Goal: Use online tool/utility: Utilize a website feature to perform a specific function

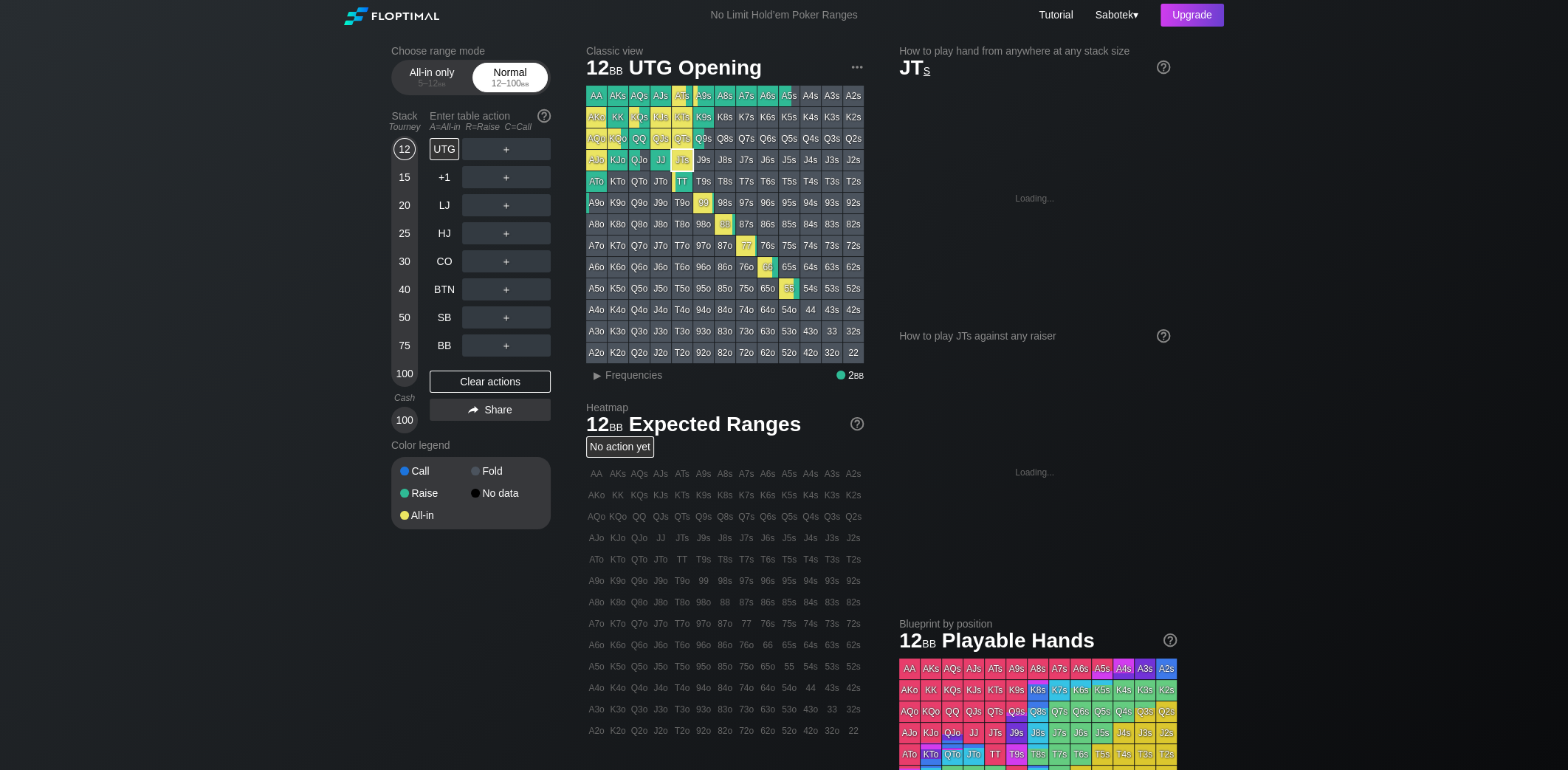
click at [501, 70] on div "Normal 12 – 100 bb" at bounding box center [510, 77] width 68 height 28
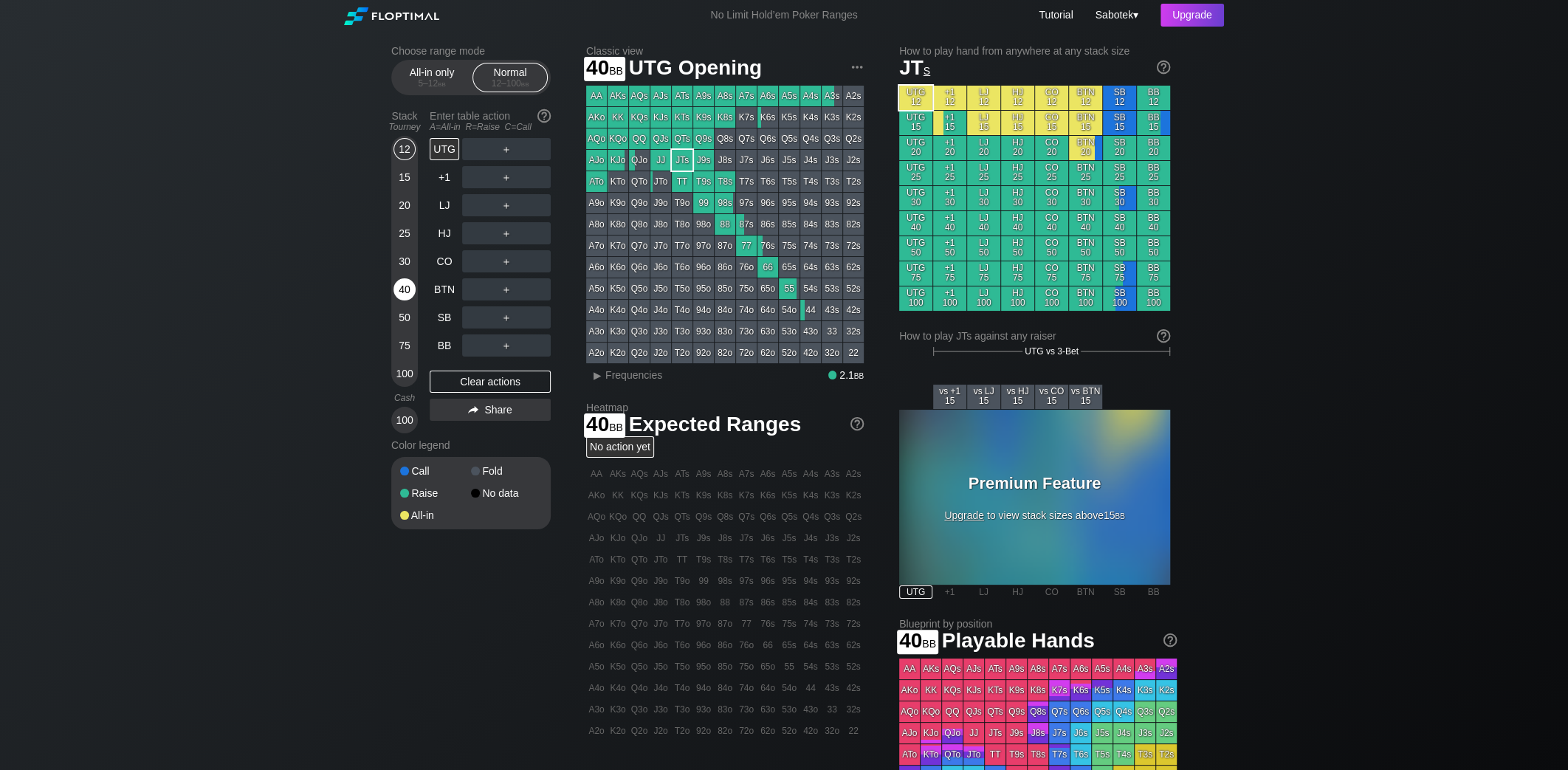
click at [397, 287] on div "40" at bounding box center [404, 289] width 22 height 22
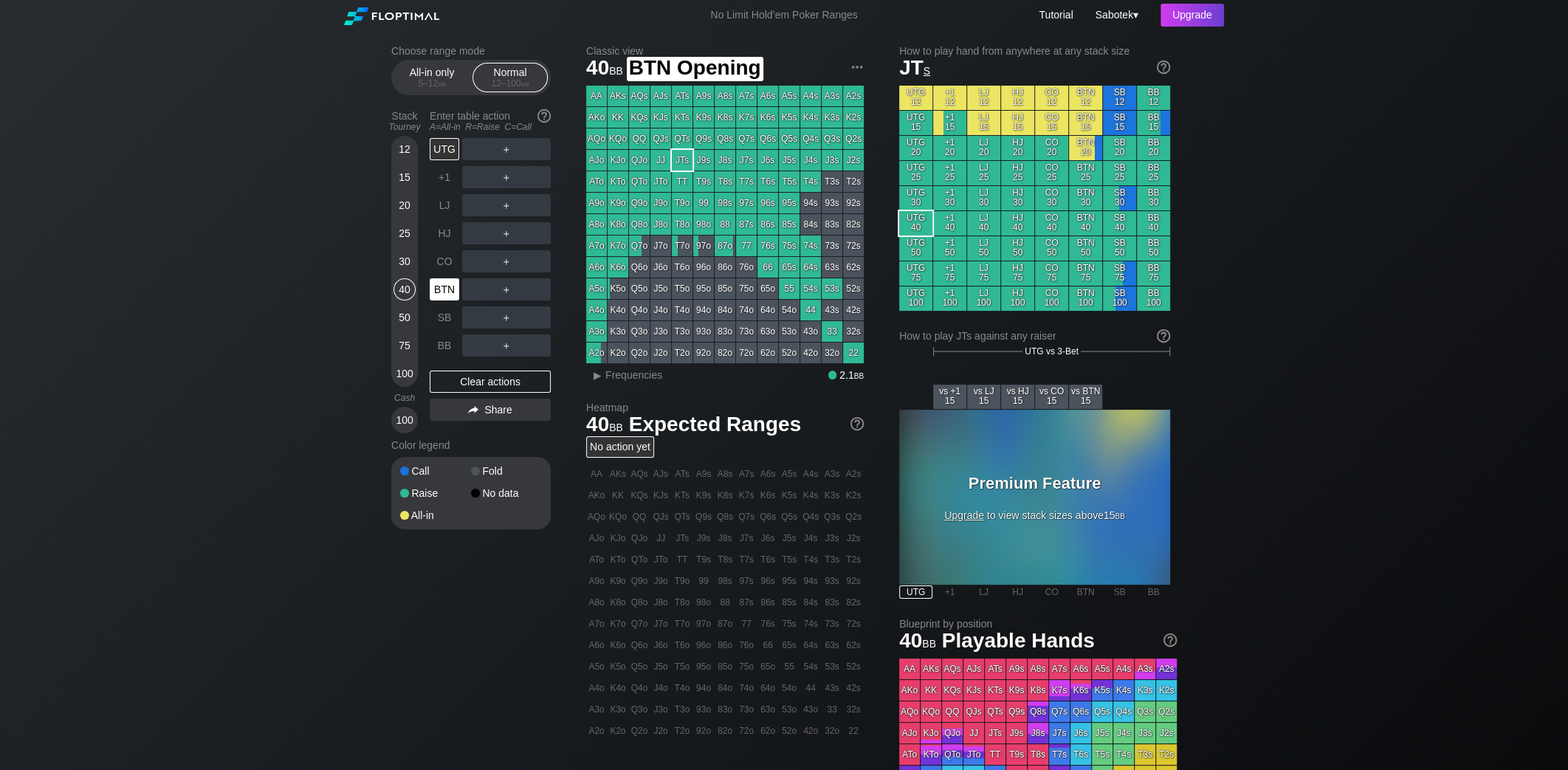
click at [440, 289] on div "BTN" at bounding box center [444, 289] width 29 height 22
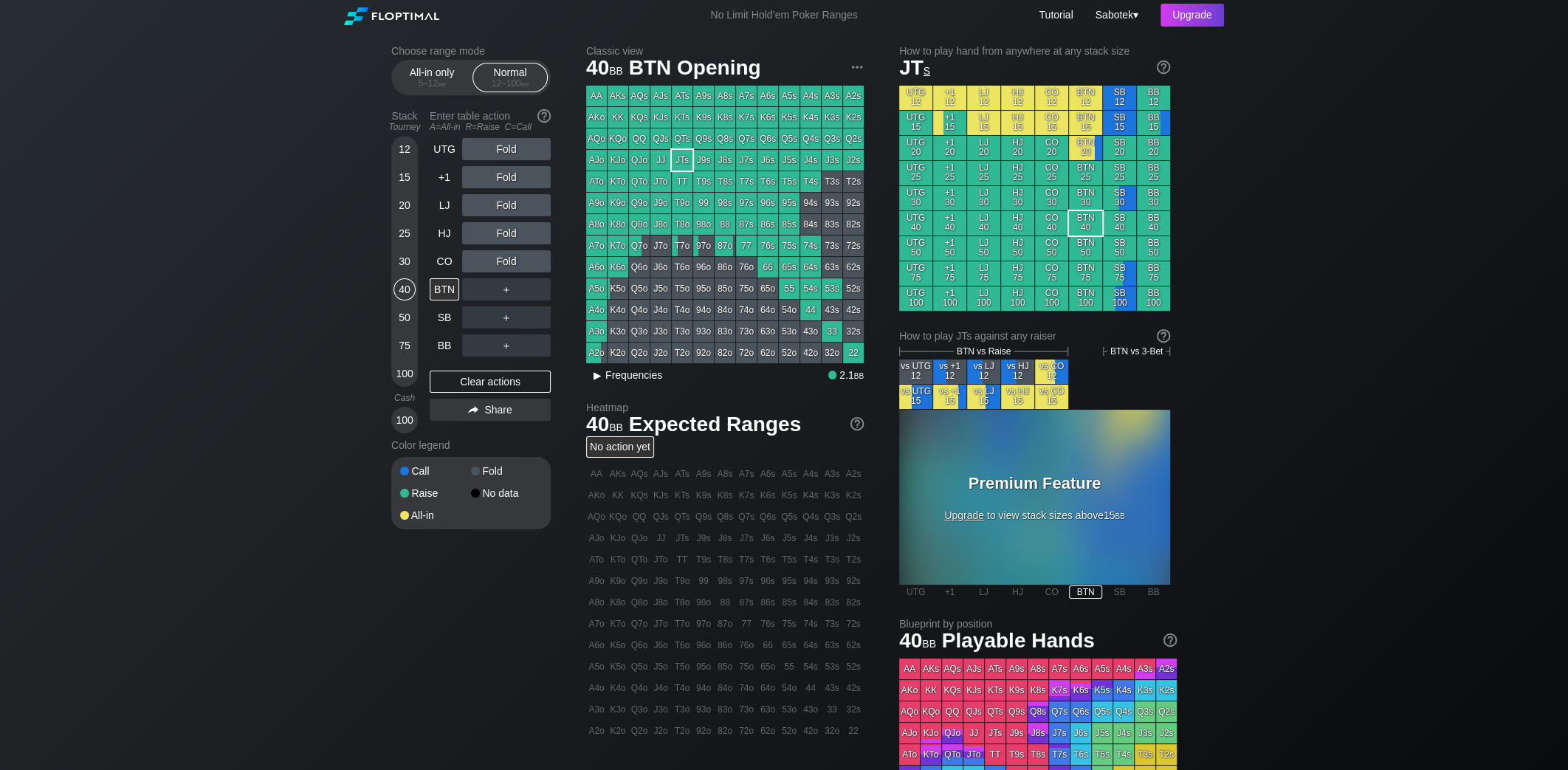
click at [615, 373] on span "Frequencies" at bounding box center [633, 374] width 57 height 12
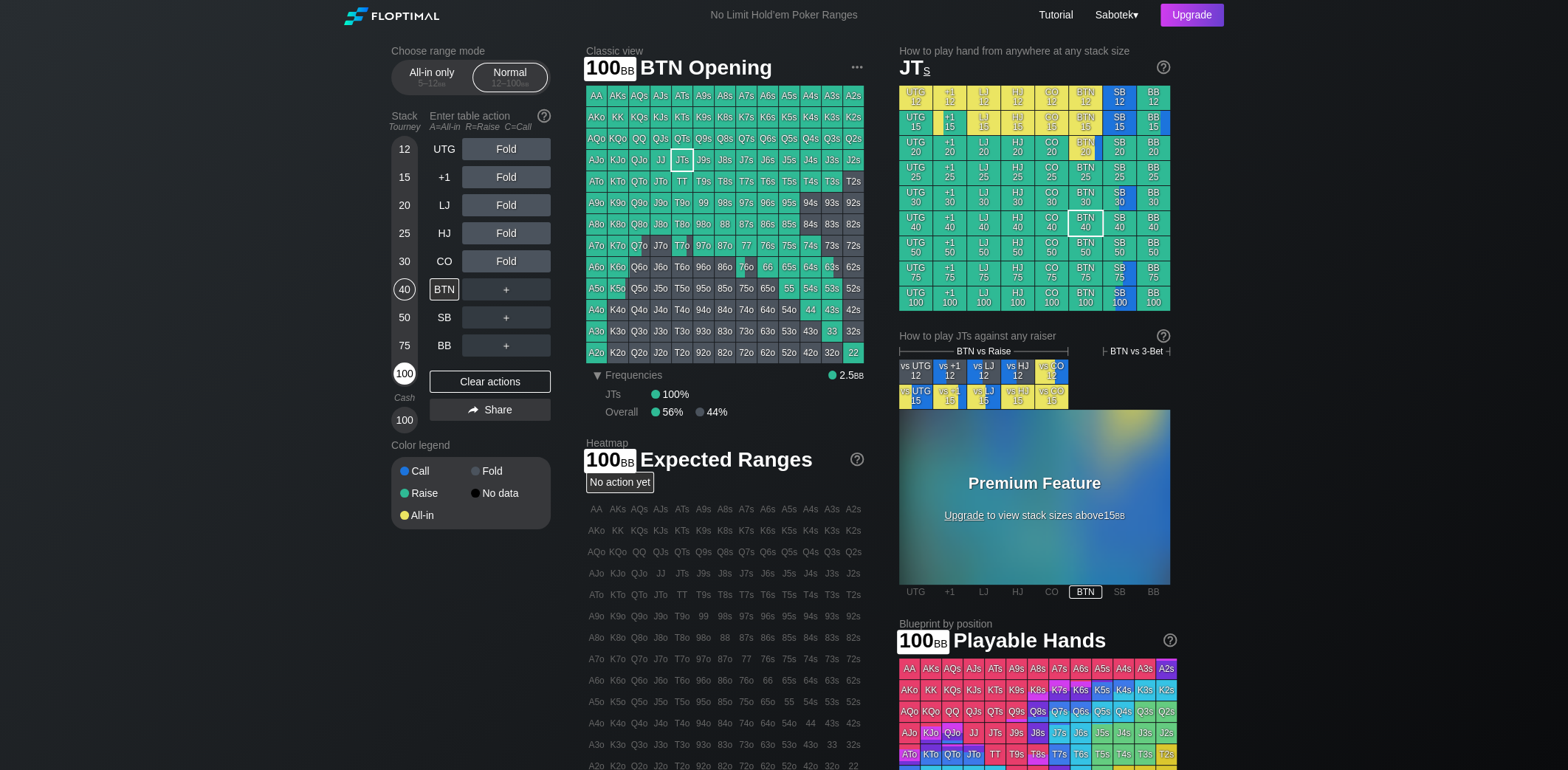
click at [401, 374] on div "100" at bounding box center [404, 373] width 22 height 22
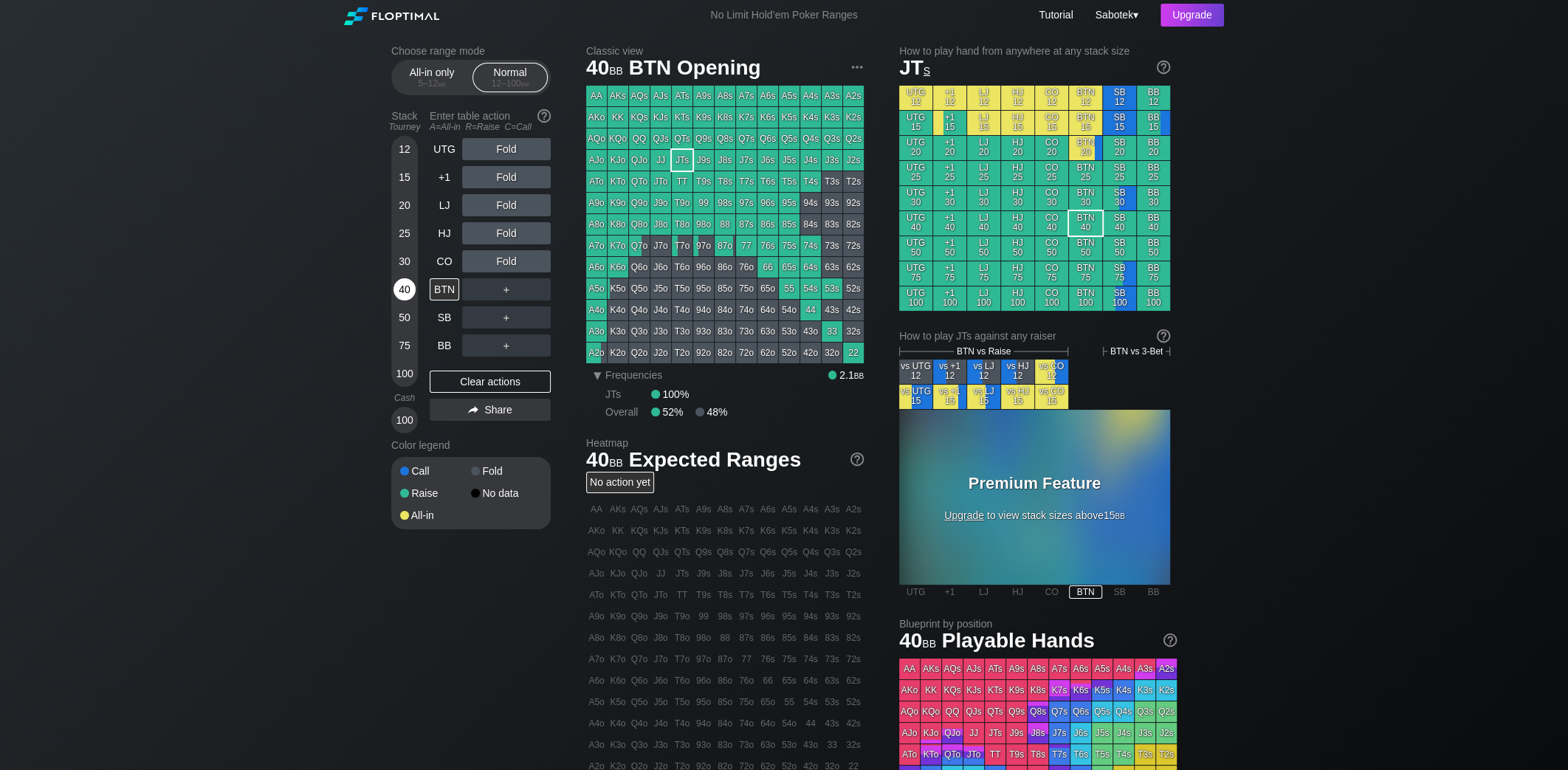
click at [401, 287] on div "40" at bounding box center [404, 289] width 22 height 22
